Goal: Information Seeking & Learning: Learn about a topic

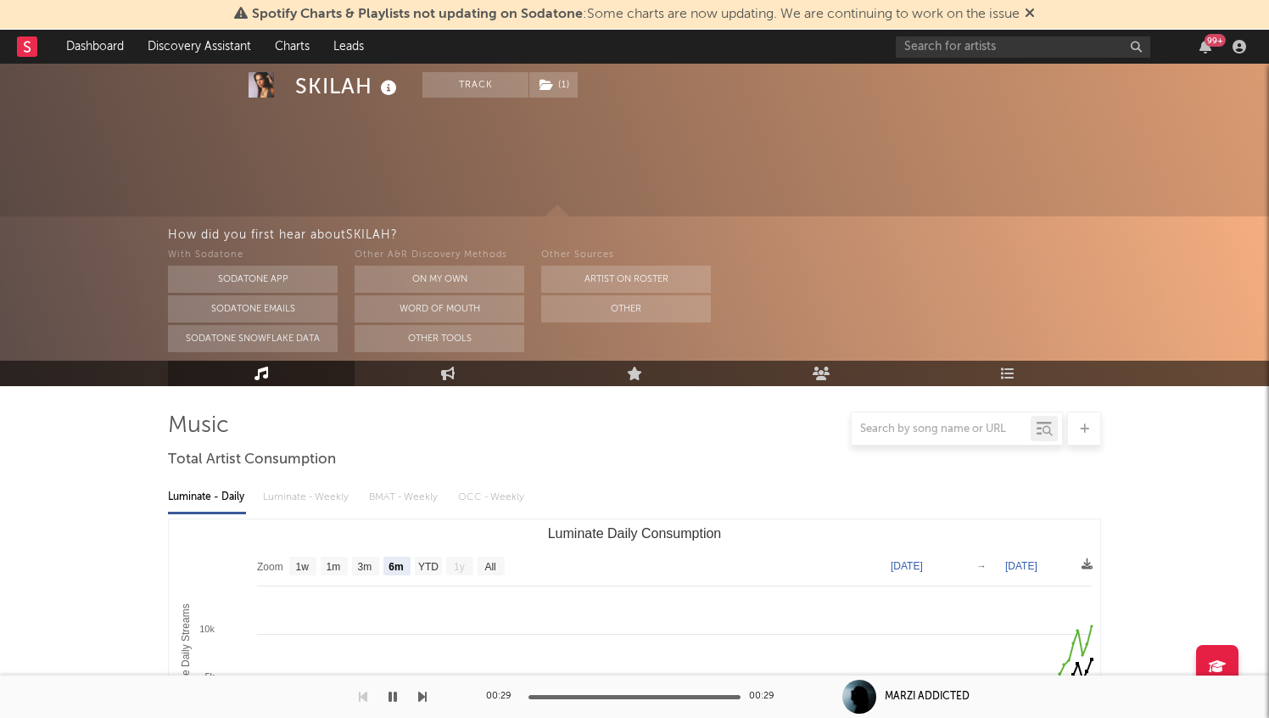
select select "6m"
select select "1w"
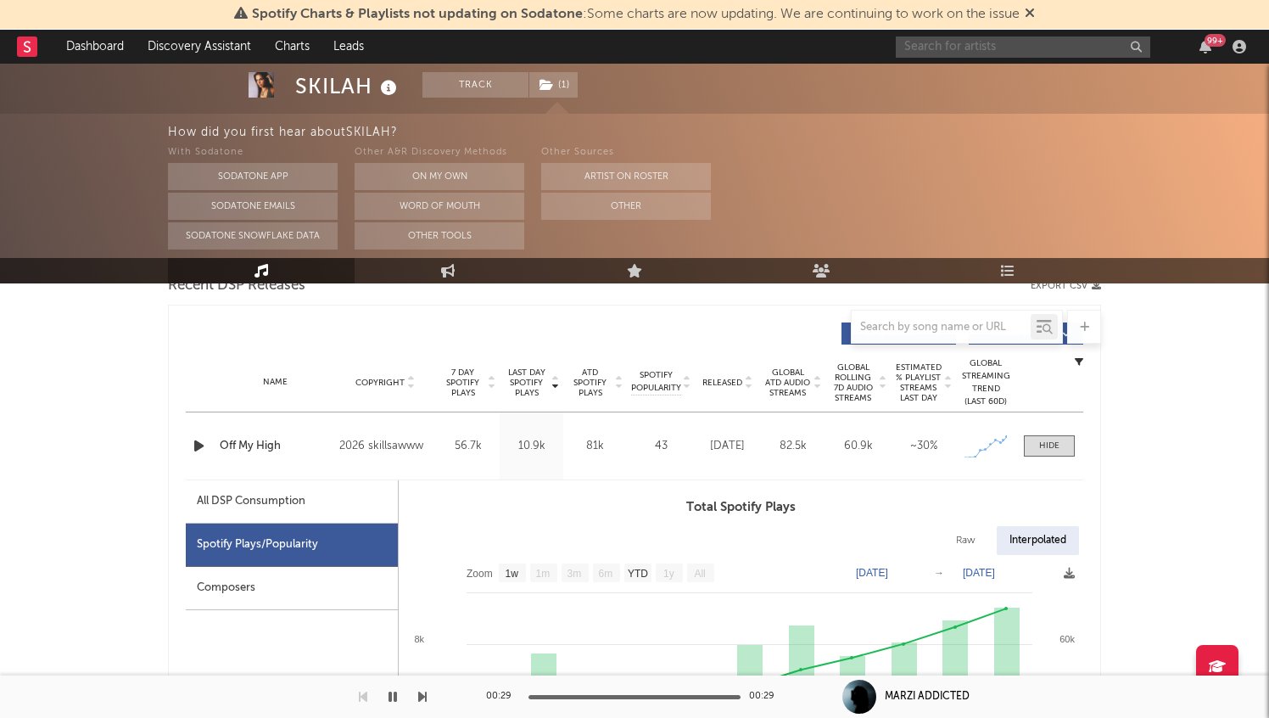
click at [976, 56] on input "text" at bounding box center [1023, 46] width 255 height 21
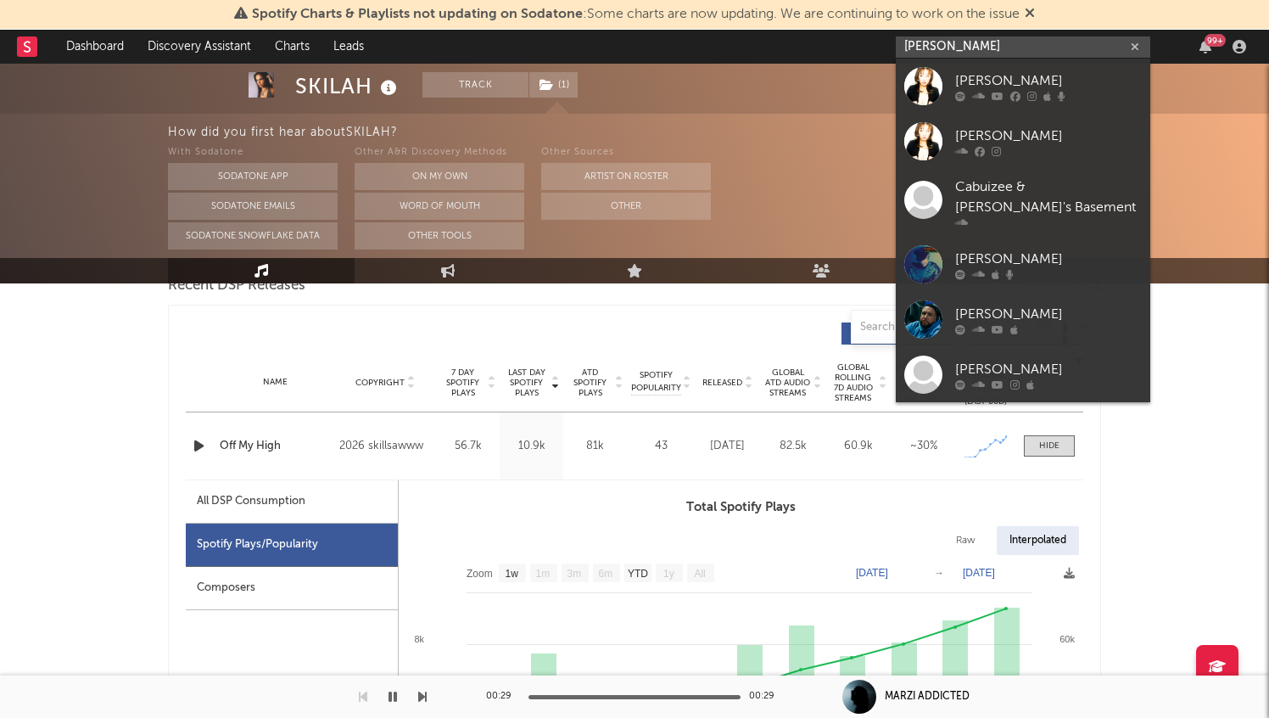
type input "[PERSON_NAME]"
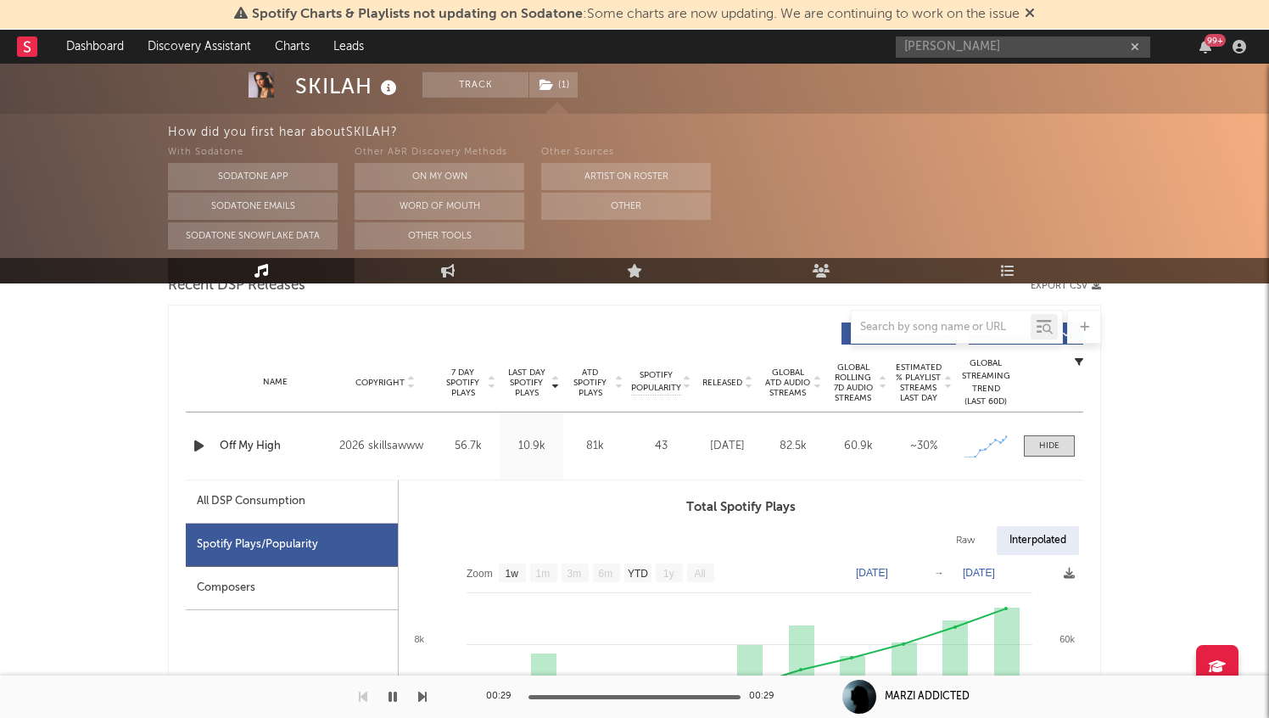
click at [31, 53] on rect at bounding box center [27, 46] width 20 height 20
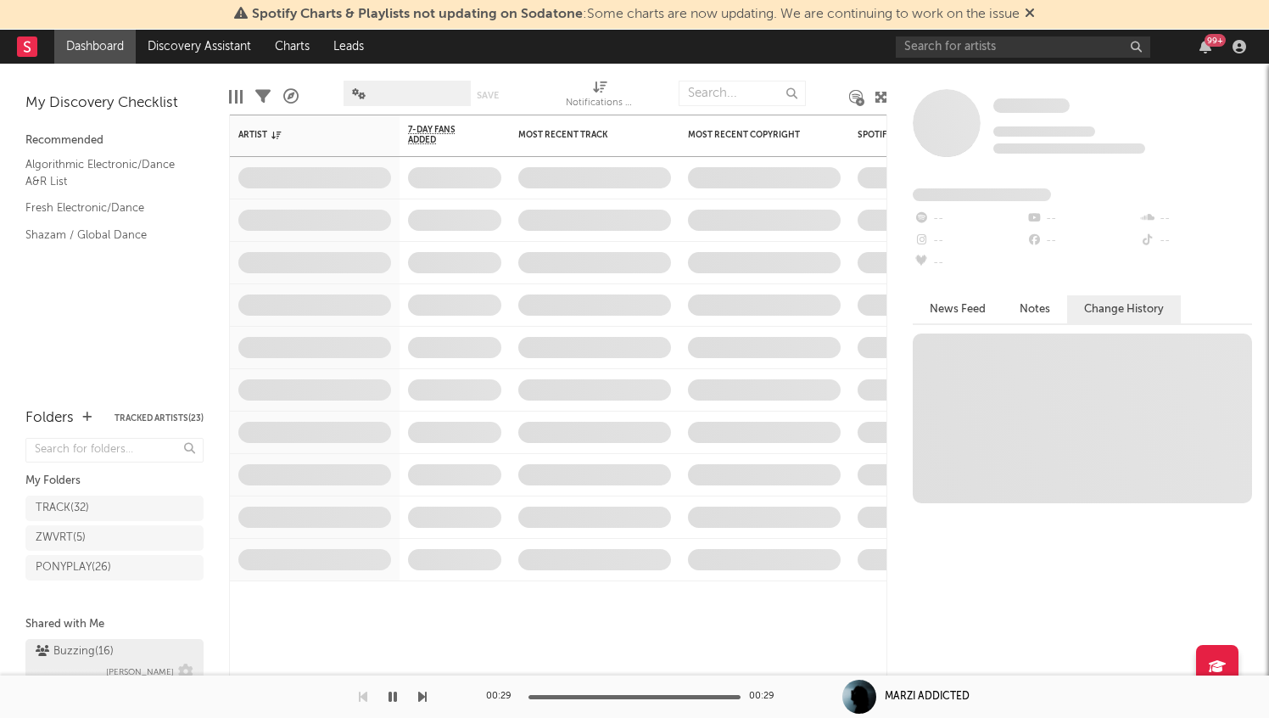
click at [131, 662] on span "[PERSON_NAME]" at bounding box center [140, 672] width 68 height 20
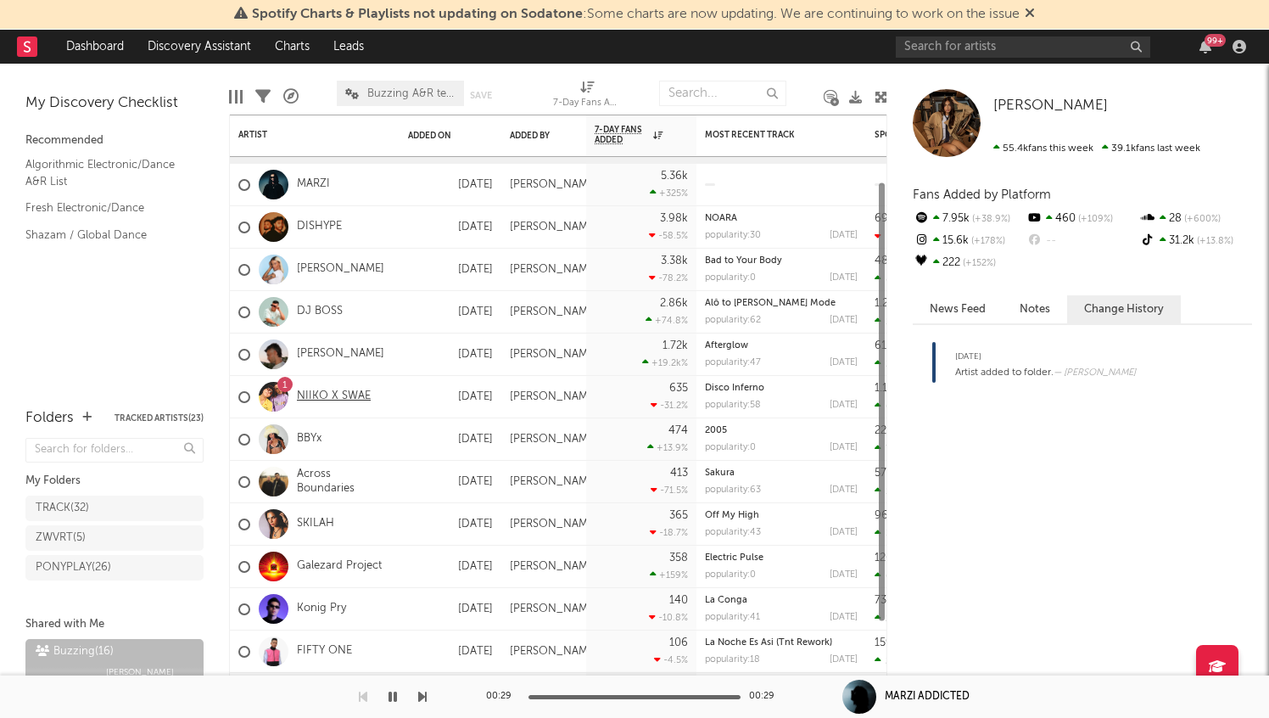
click at [348, 396] on link "NIIKO X SWAE" at bounding box center [334, 396] width 74 height 14
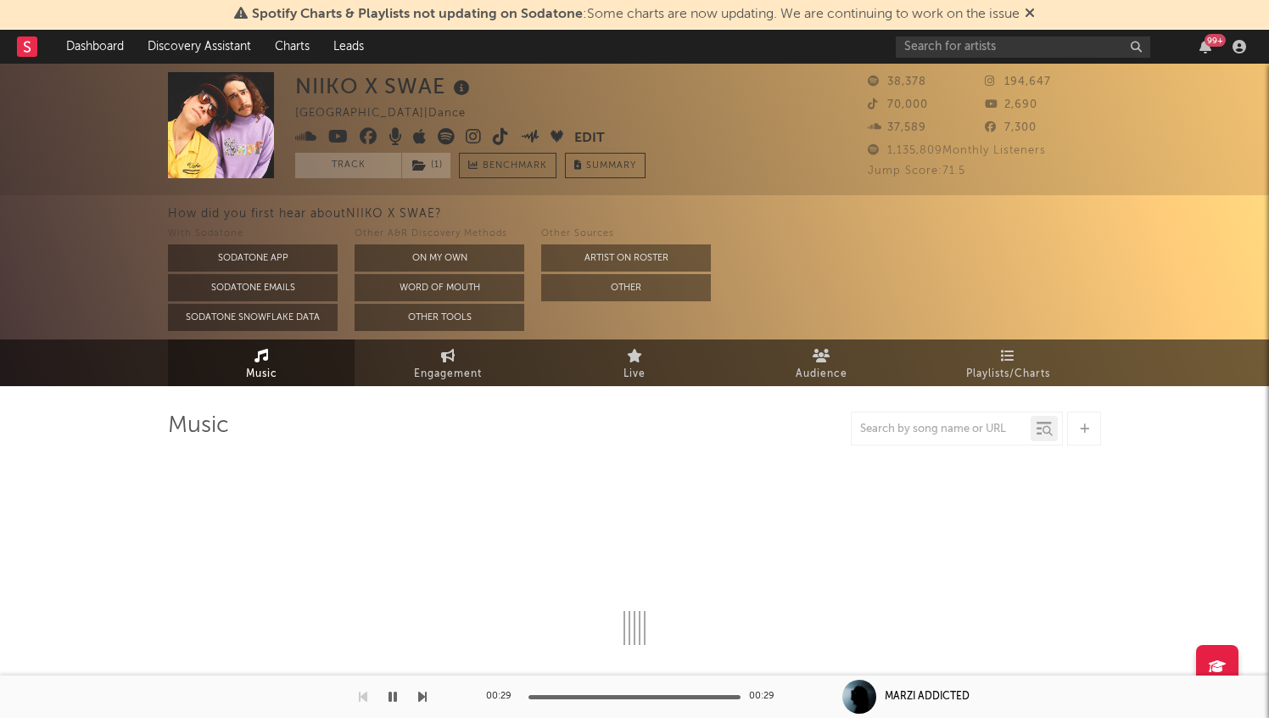
select select "6m"
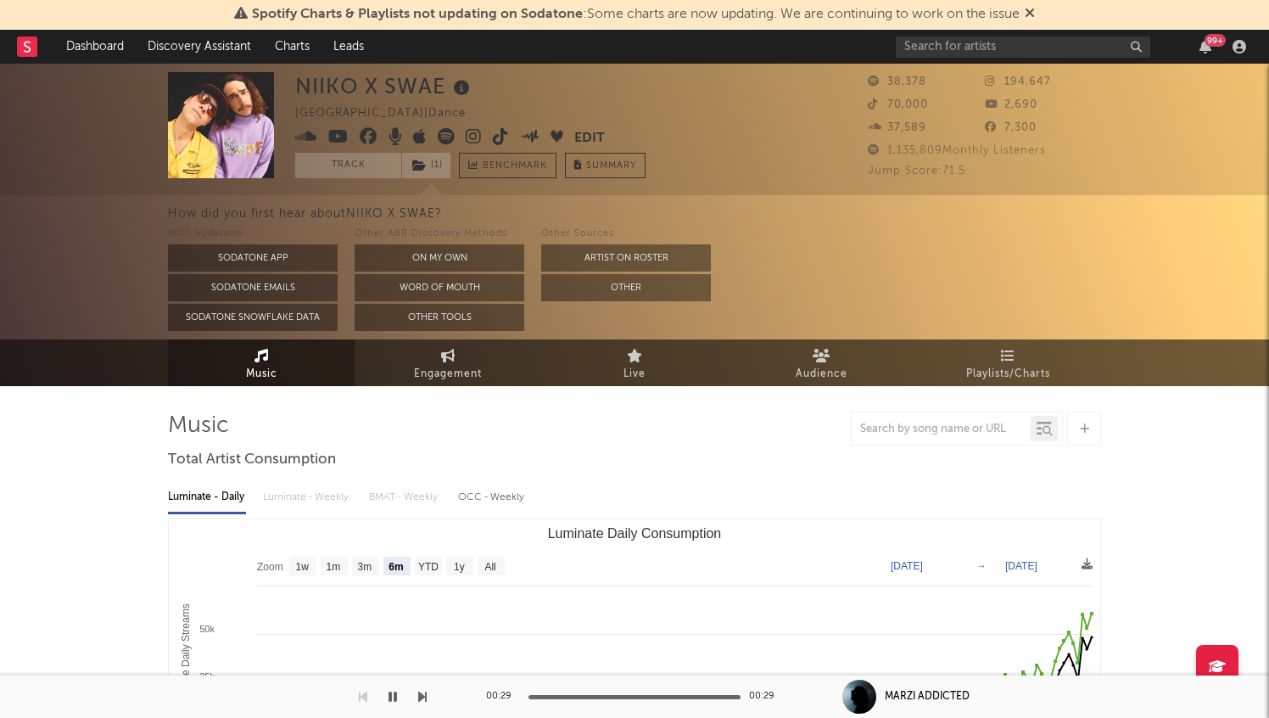
select select "6m"
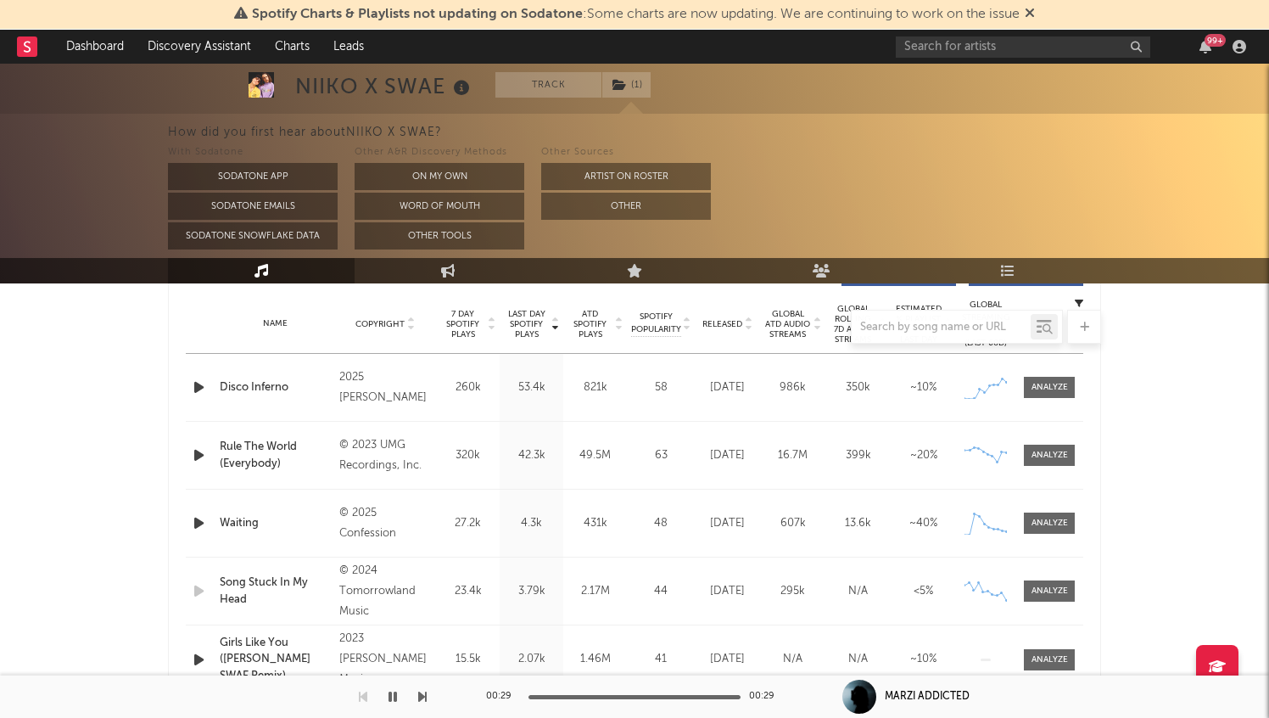
scroll to position [679, 0]
click at [1042, 391] on span at bounding box center [1049, 384] width 51 height 21
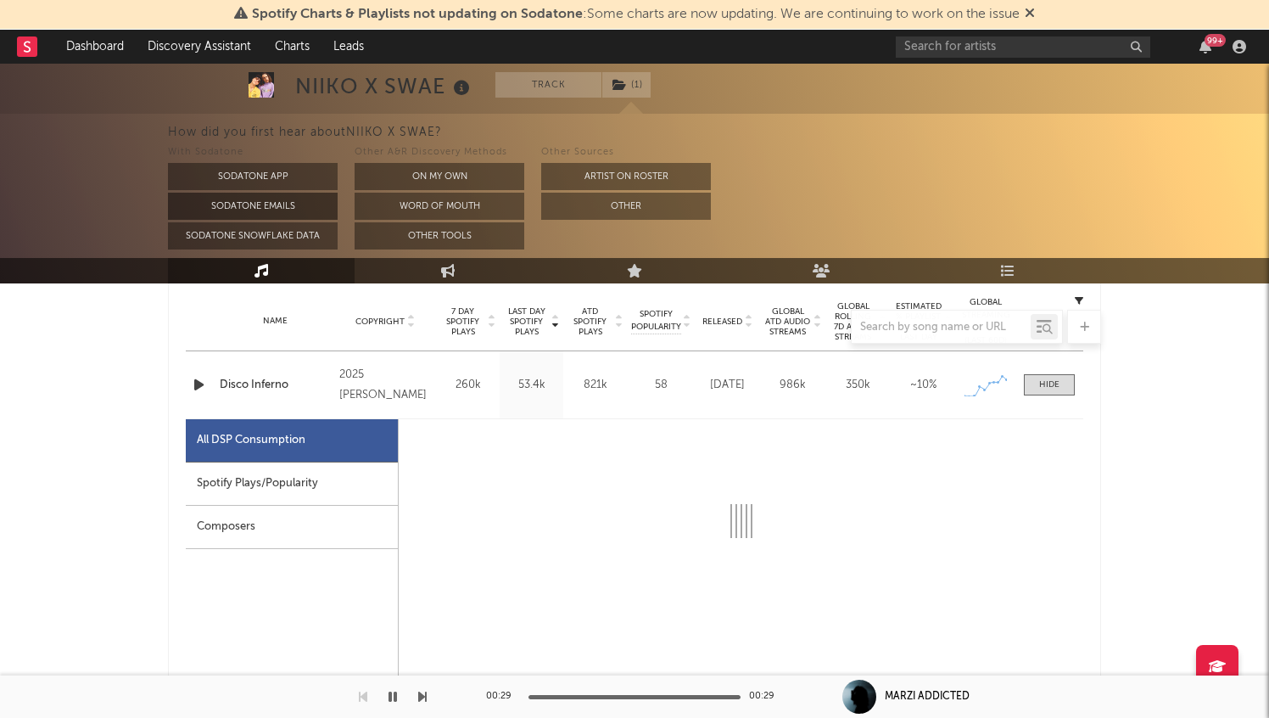
select select "1w"
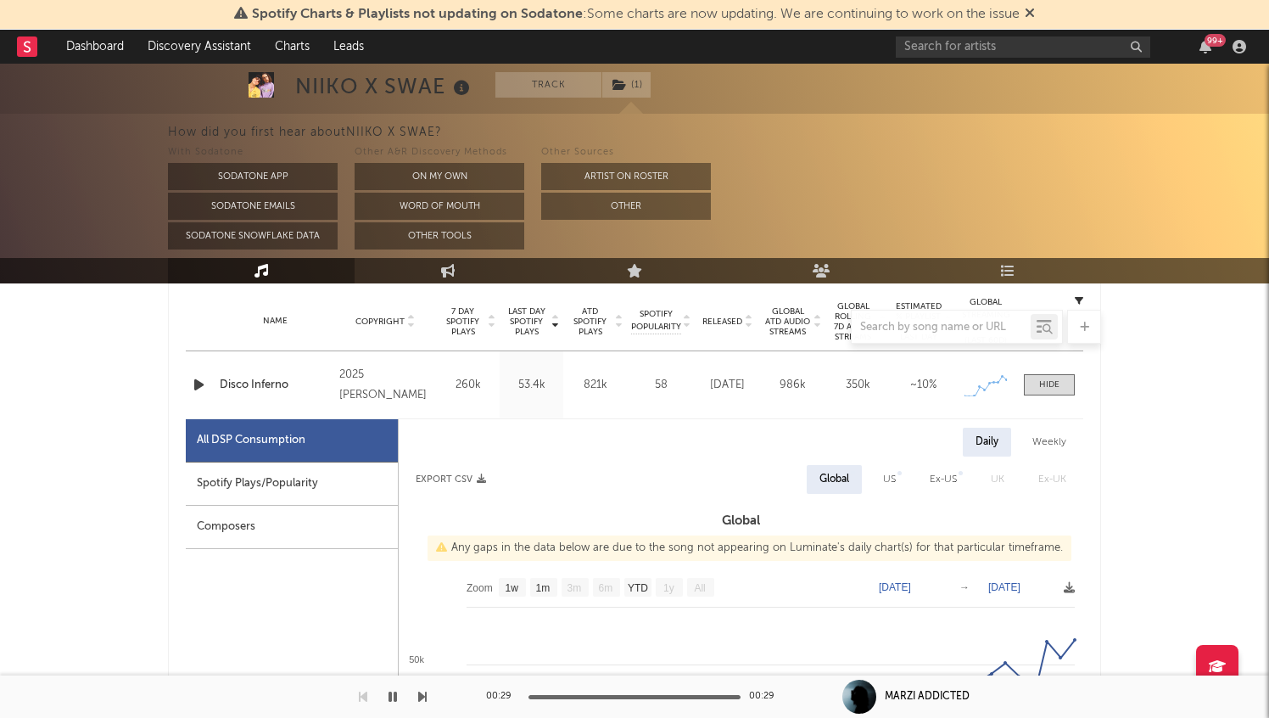
click at [196, 382] on icon "button" at bounding box center [199, 384] width 18 height 21
click at [201, 387] on icon "button" at bounding box center [198, 384] width 16 height 21
